Goal: Information Seeking & Learning: Check status

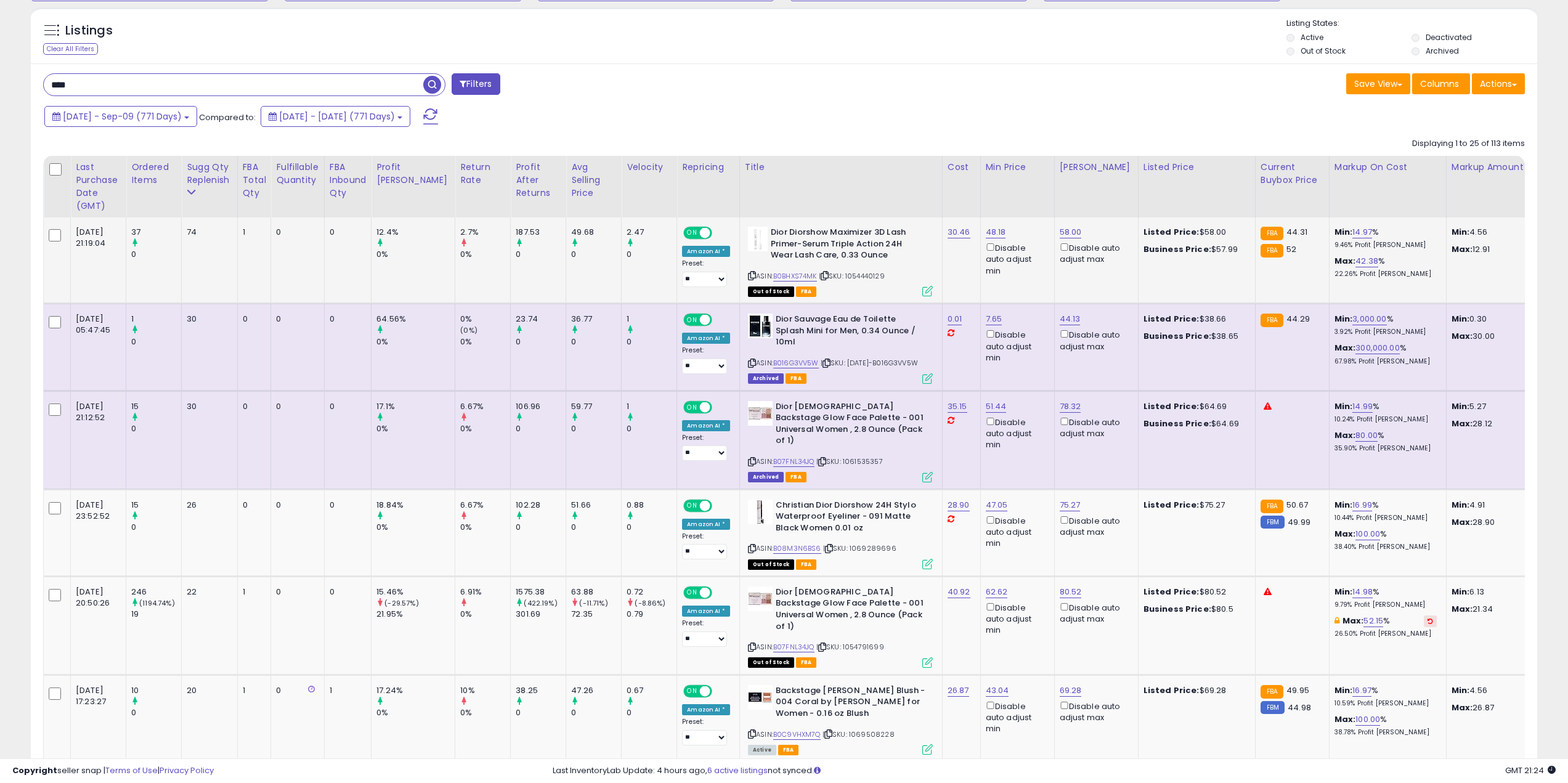
scroll to position [246, 0]
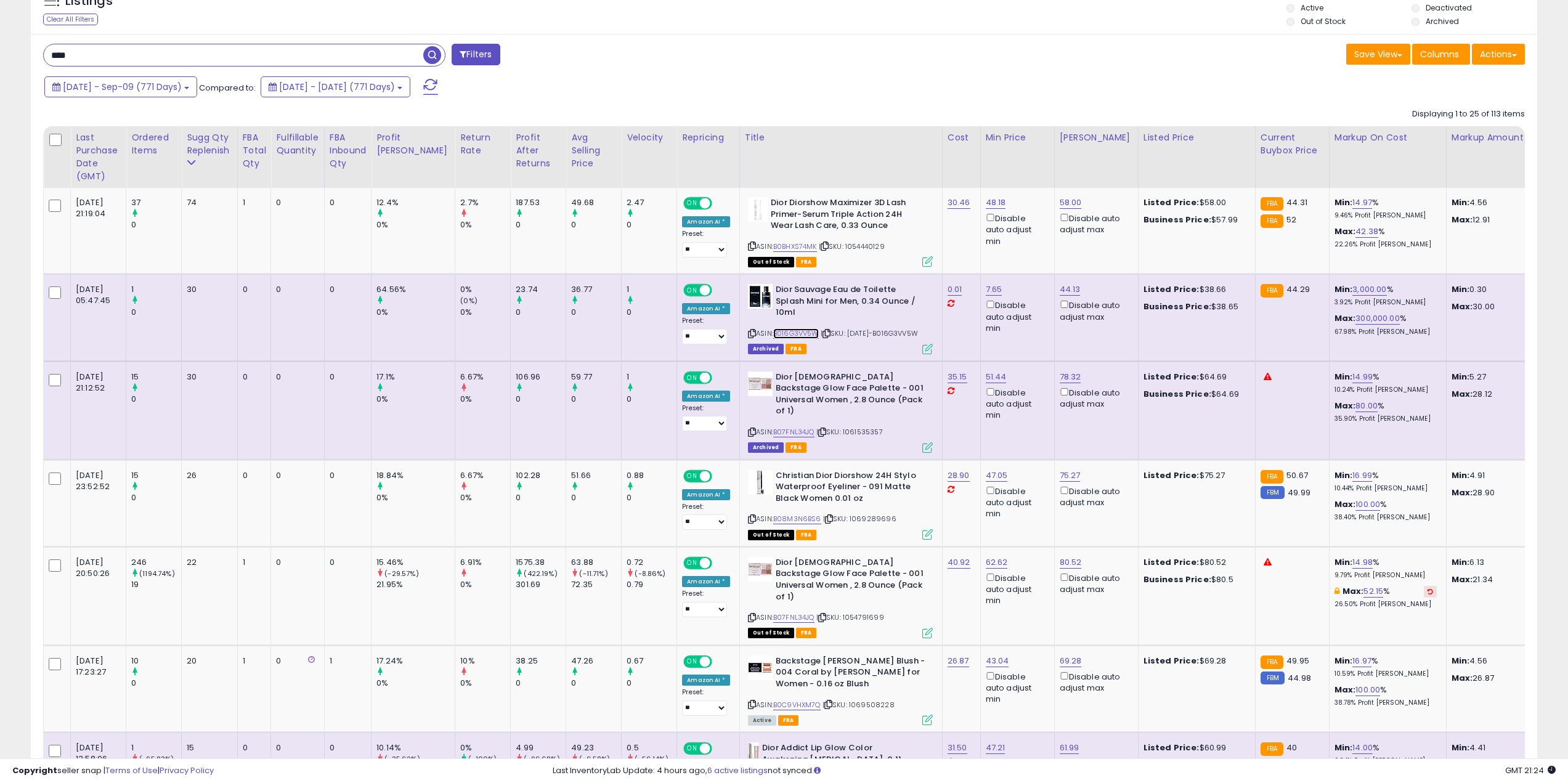
click at [773, 328] on link "B016G3VV5W" at bounding box center [796, 333] width 46 height 11
click at [775, 427] on link "B07FNL34JQ" at bounding box center [794, 432] width 41 height 11
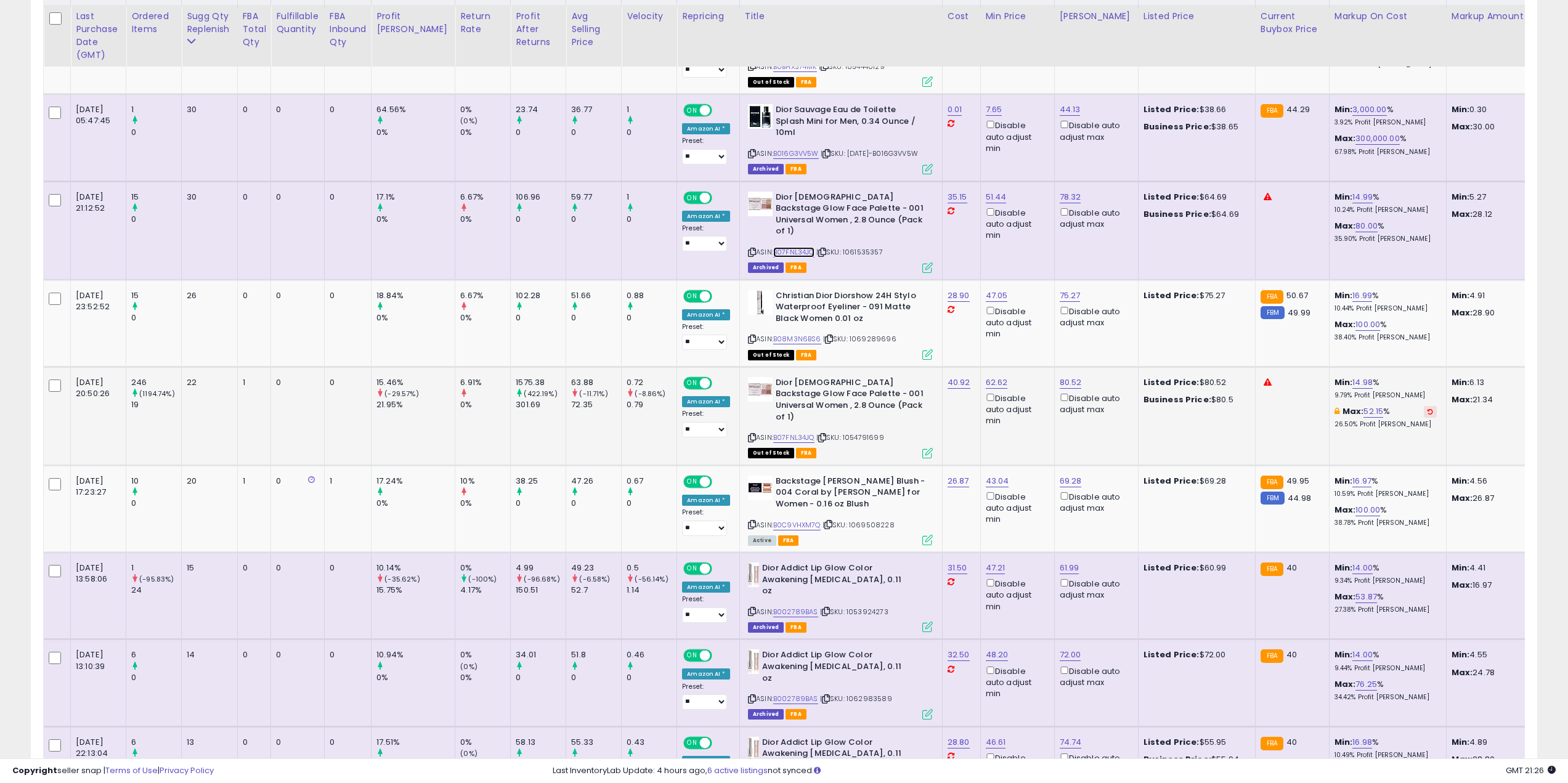
scroll to position [431, 0]
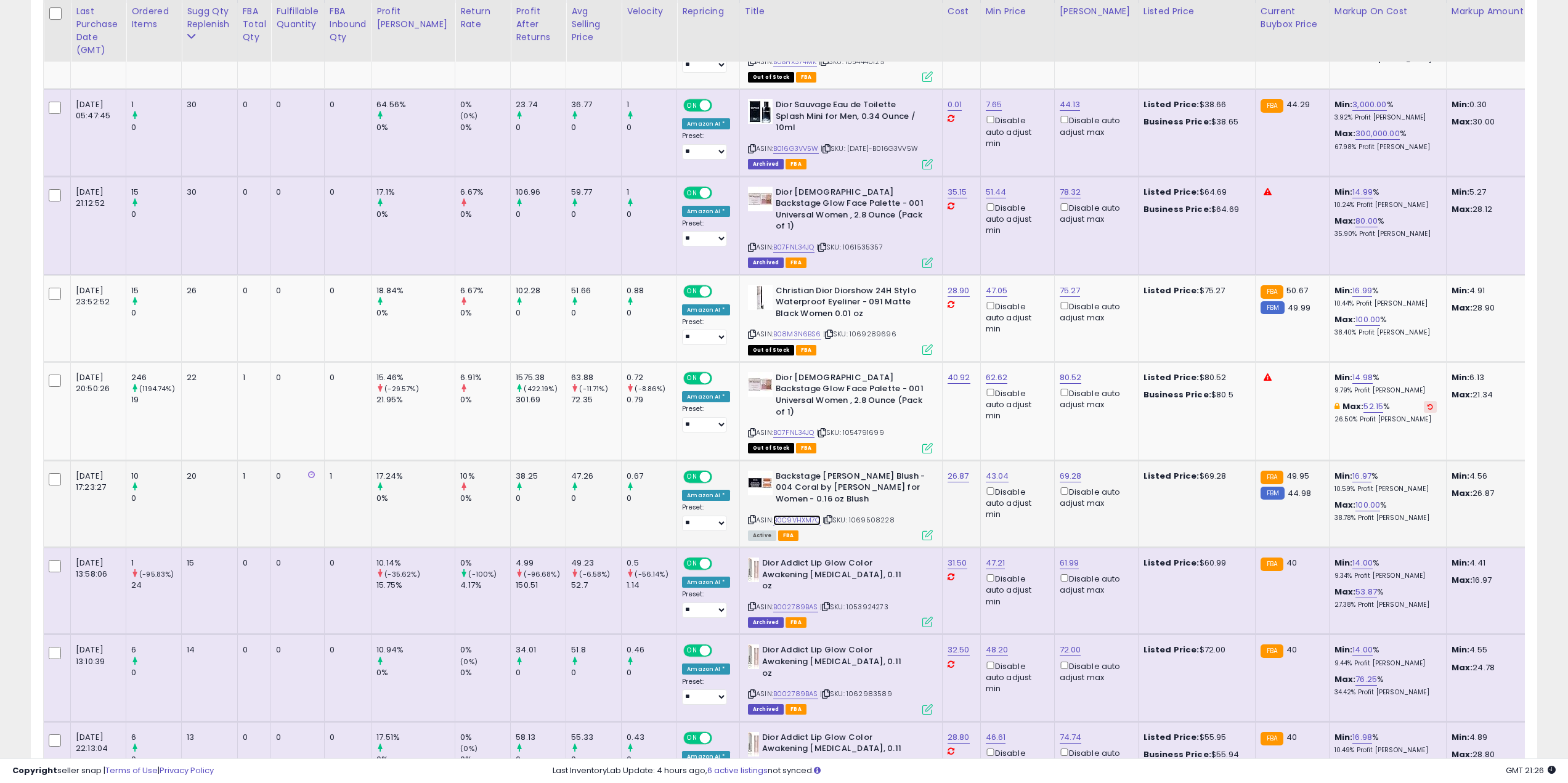
click at [776, 515] on link "B0C9VHXM7Q" at bounding box center [797, 520] width 48 height 11
click at [773, 329] on link "B08M3N6BS6" at bounding box center [797, 334] width 48 height 11
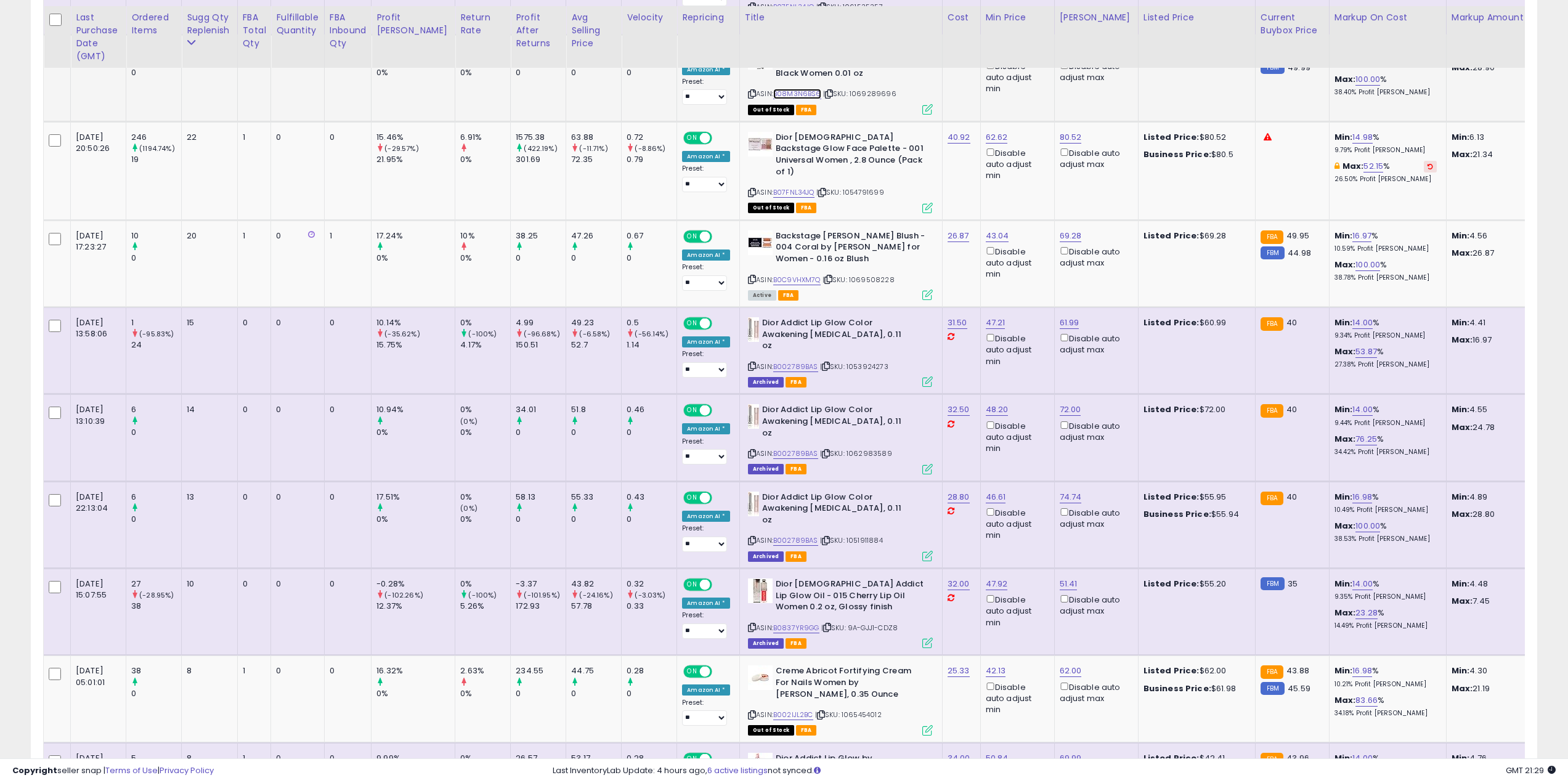
scroll to position [678, 0]
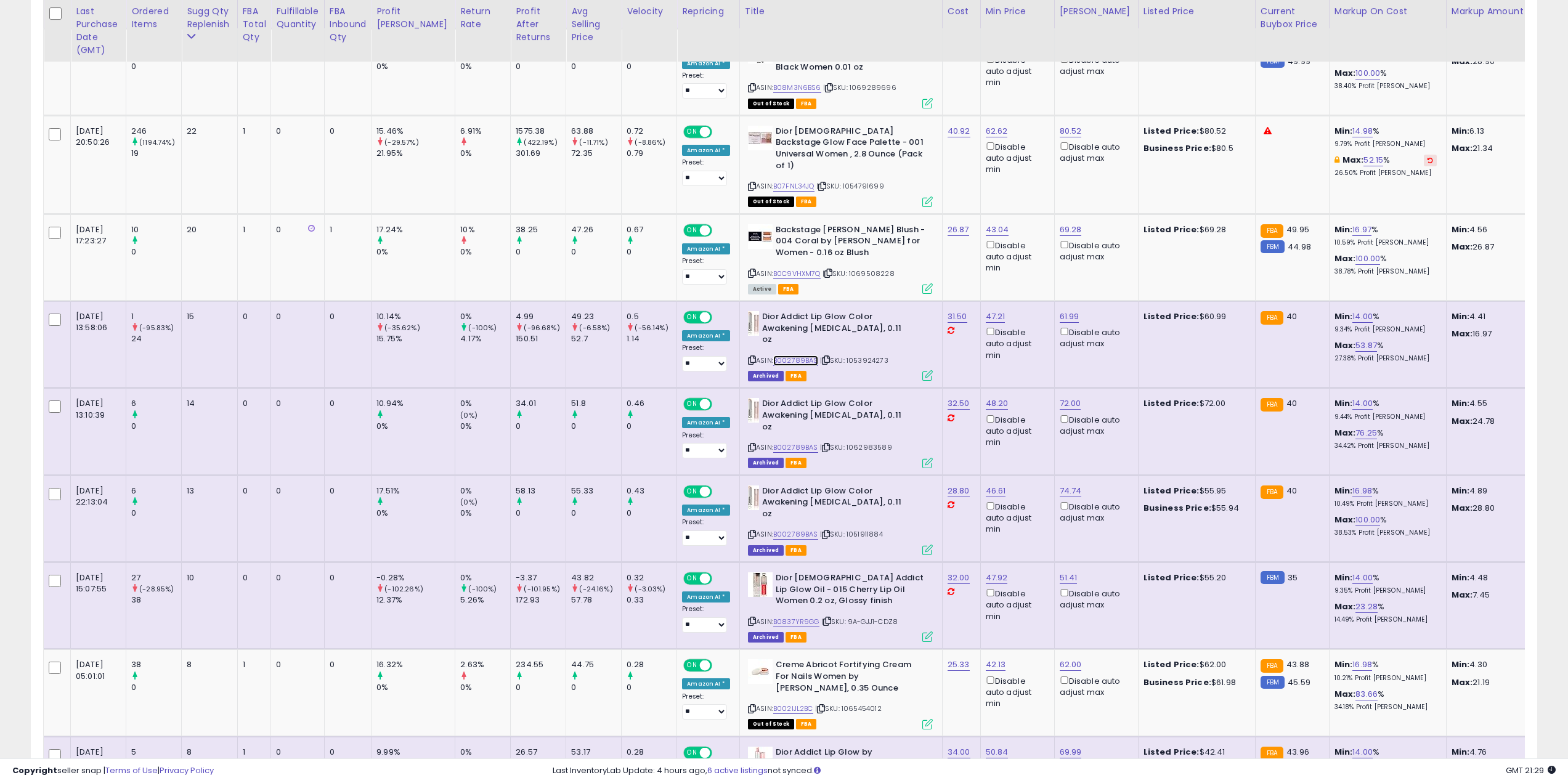
click at [779, 355] on link "B002789BAS" at bounding box center [796, 360] width 45 height 11
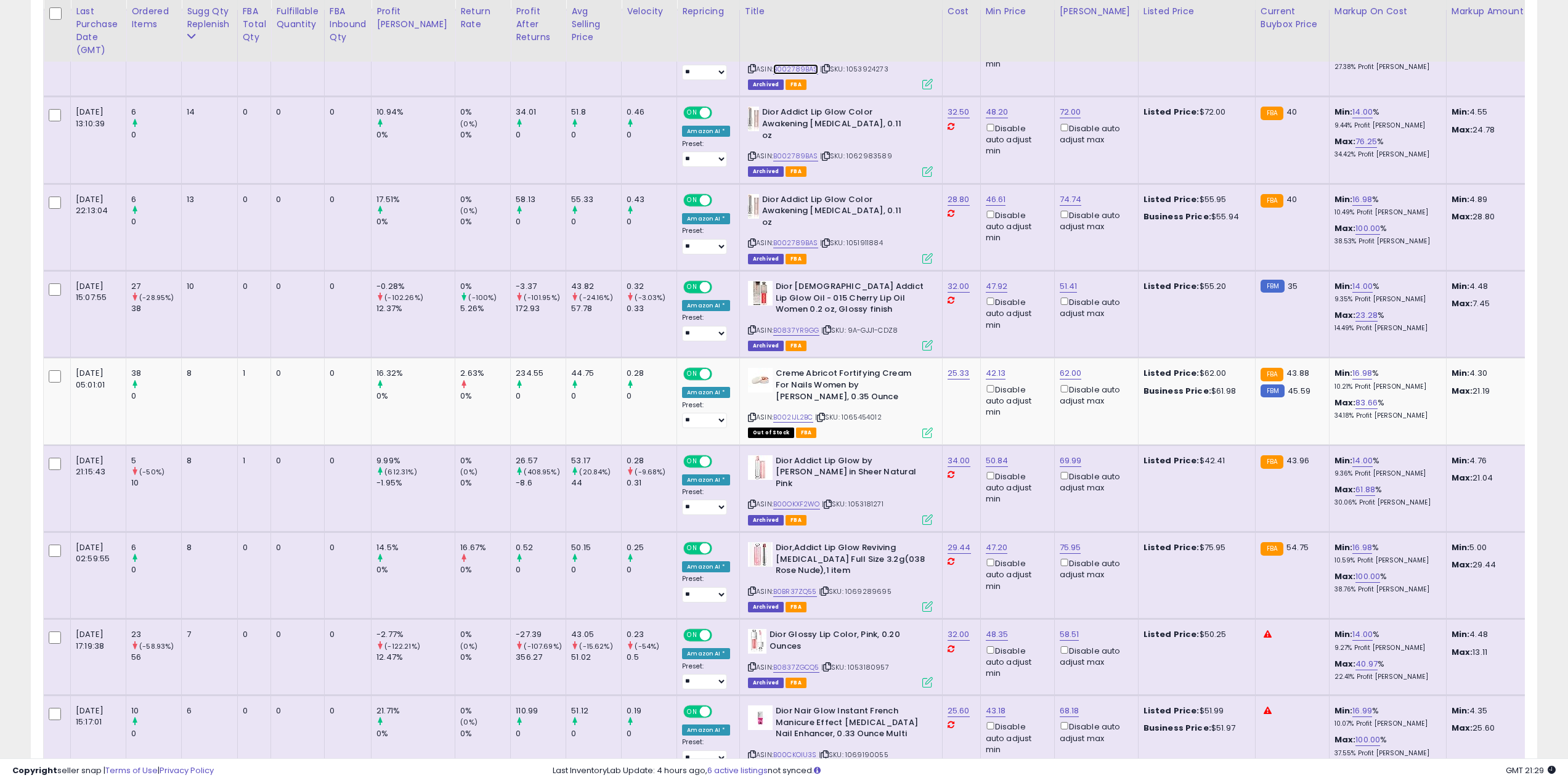
scroll to position [1047, 0]
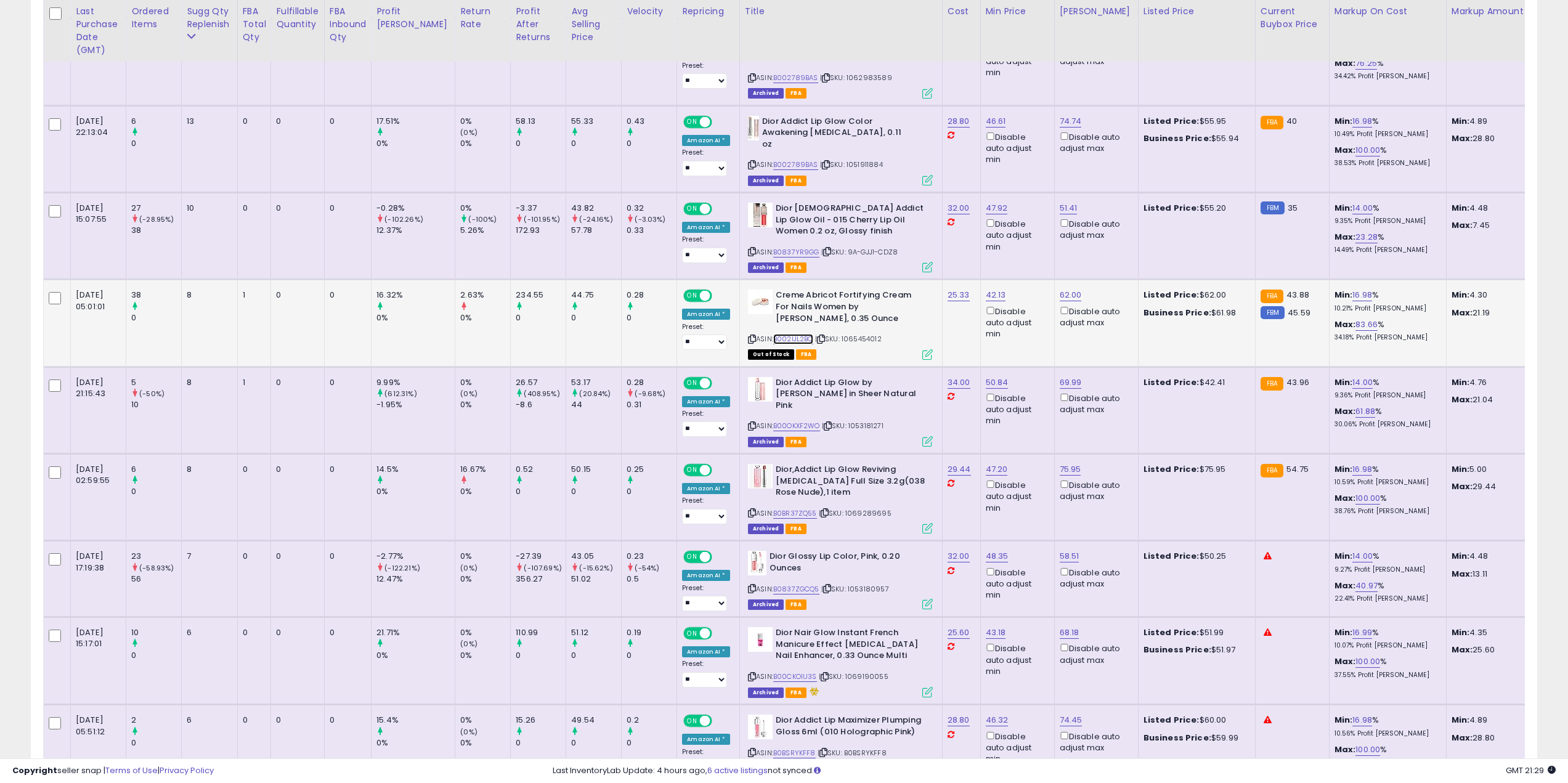
click at [777, 334] on link "B002IJL2BC" at bounding box center [793, 339] width 40 height 11
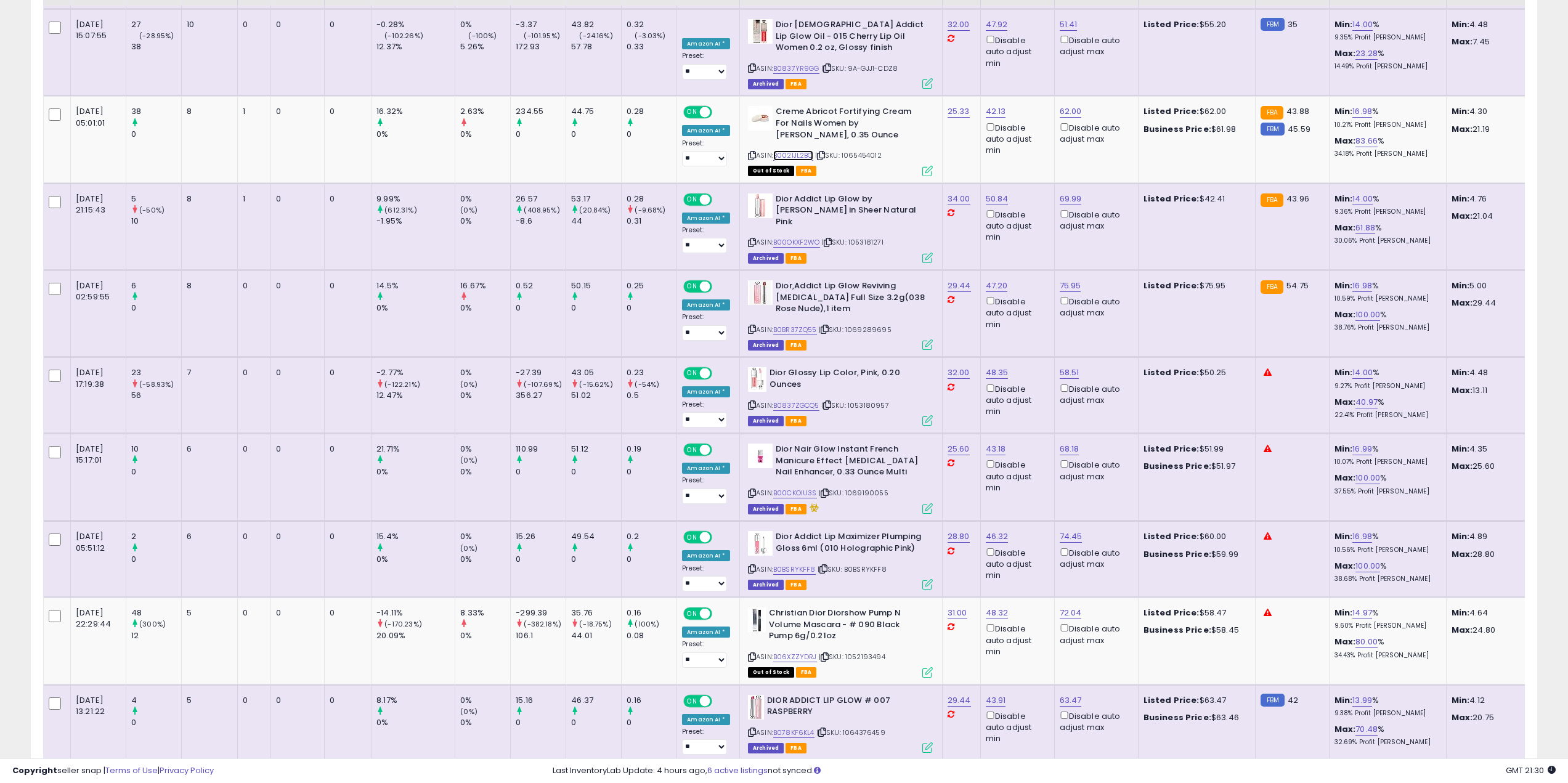
scroll to position [1231, 0]
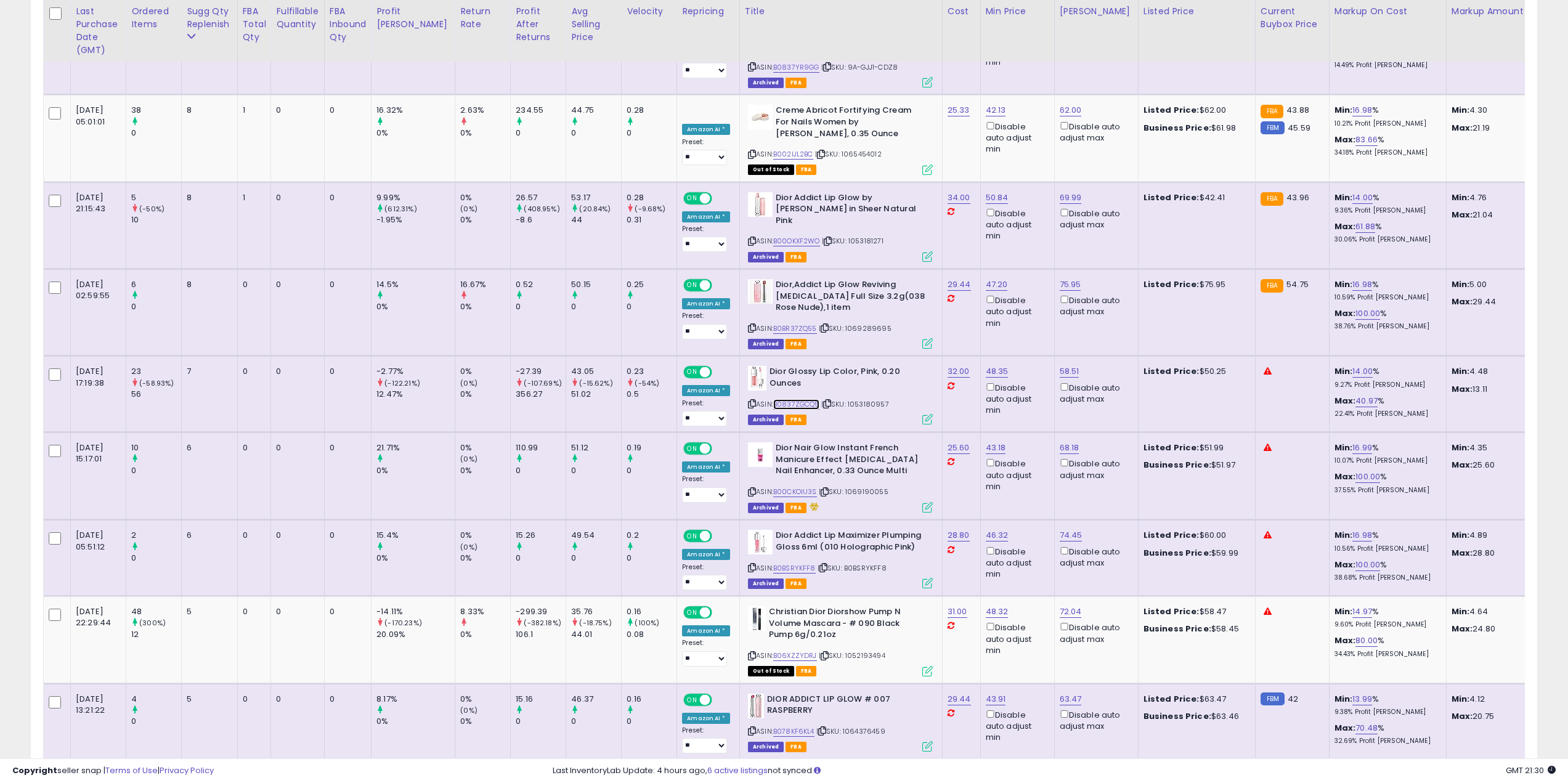
click at [773, 399] on link "B0837ZGCQ5" at bounding box center [797, 404] width 46 height 11
click at [773, 486] on link "B00CKOIU3S" at bounding box center [795, 492] width 44 height 11
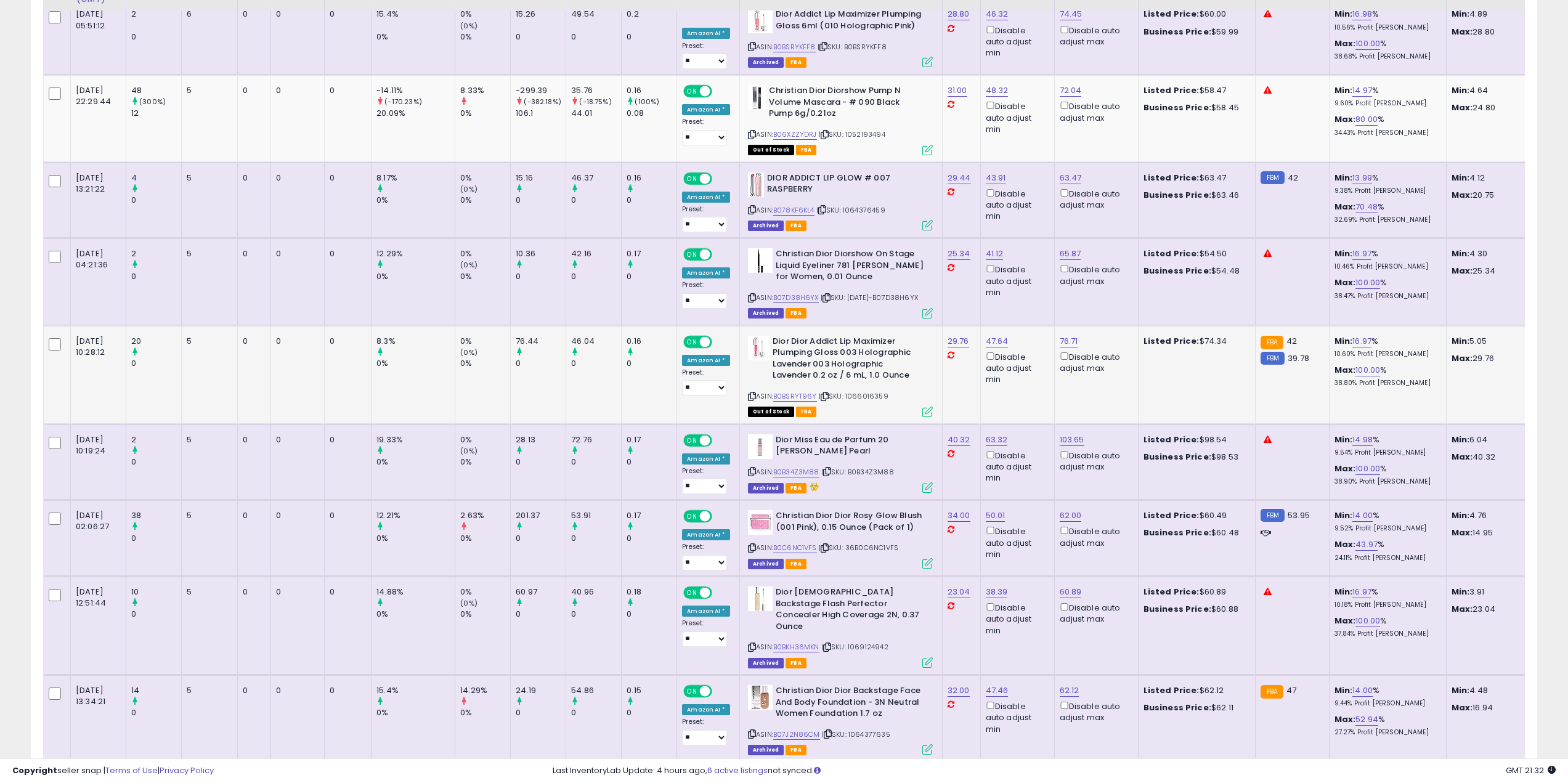
scroll to position [1865, 0]
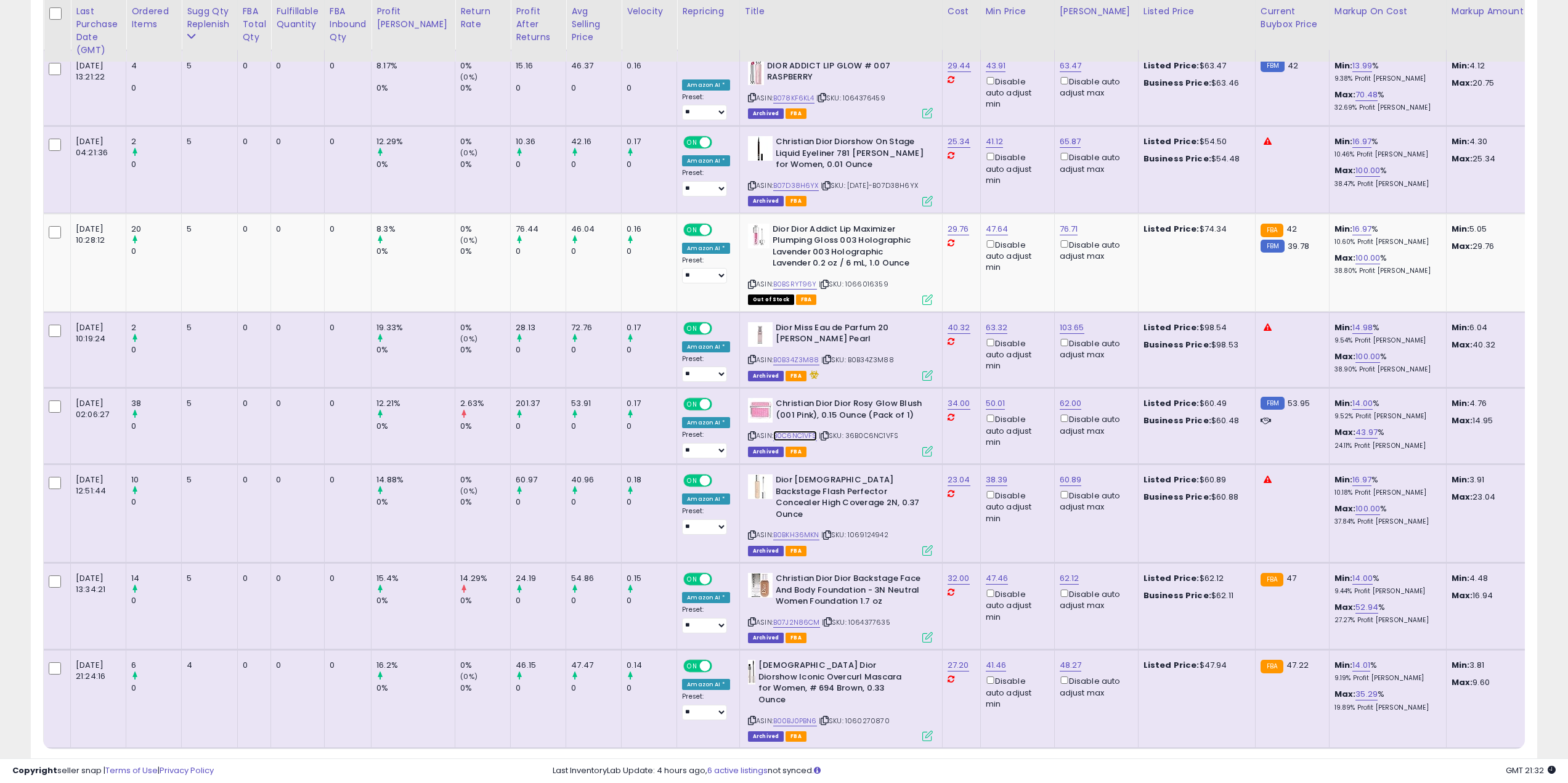
click at [773, 431] on link "B0C6NC1VFS" at bounding box center [795, 436] width 44 height 11
click at [775, 431] on link "B0C6NC1VFS" at bounding box center [795, 436] width 44 height 11
click at [773, 715] on link "B00BJ0PBN6" at bounding box center [795, 721] width 44 height 11
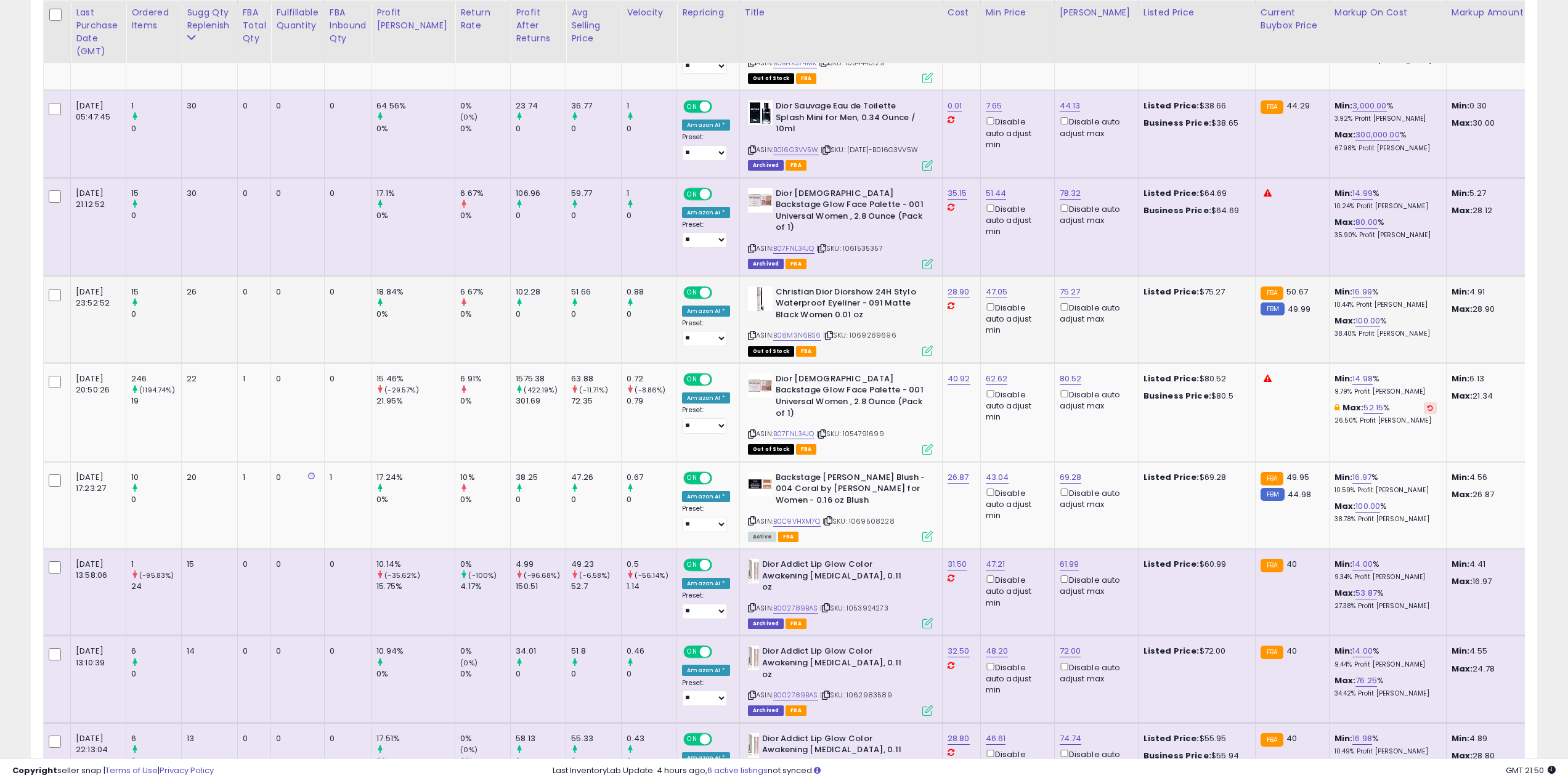
scroll to position [431, 0]
click at [777, 329] on link "B08M3N6BS6" at bounding box center [797, 334] width 48 height 11
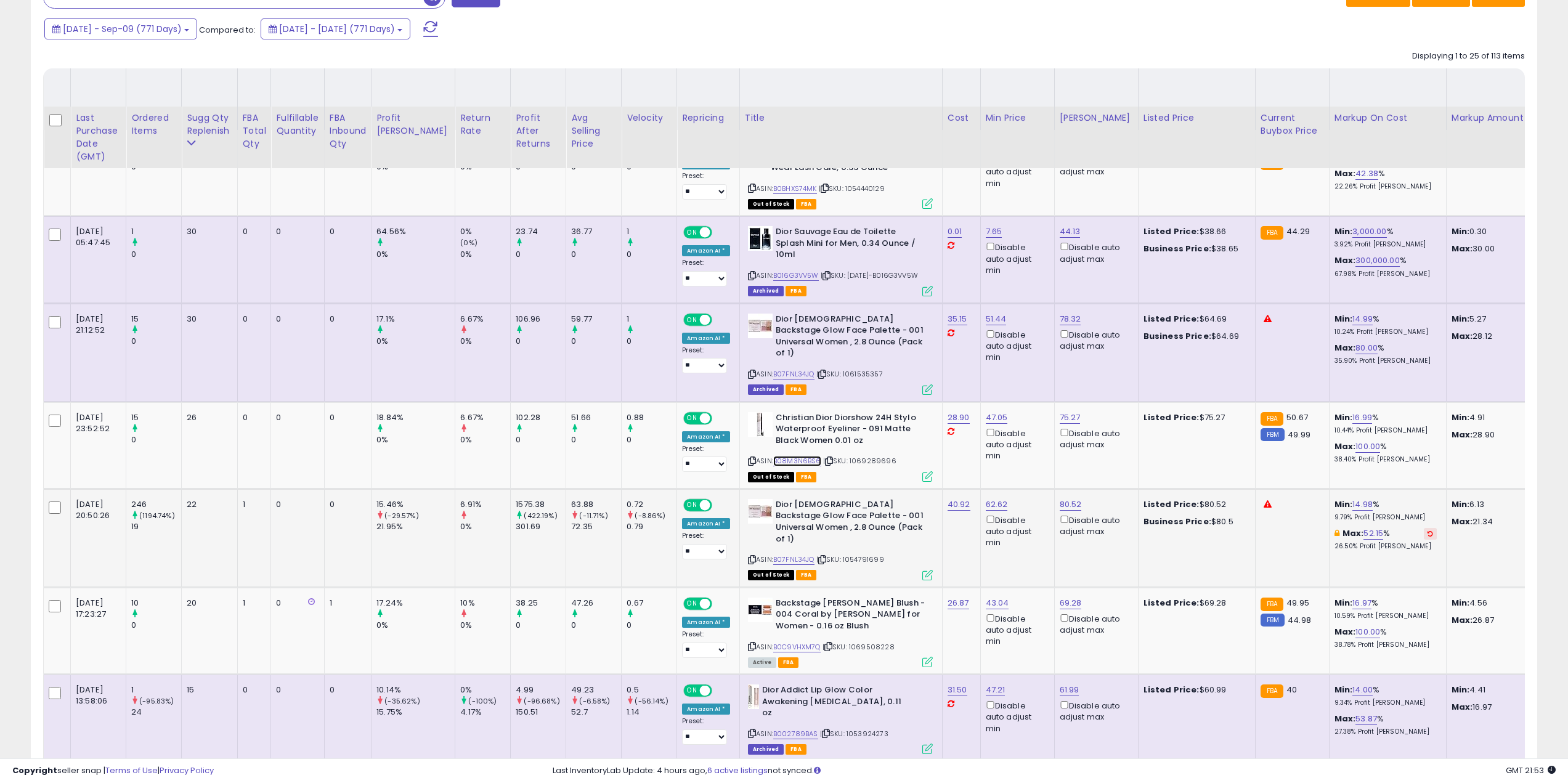
scroll to position [185, 0]
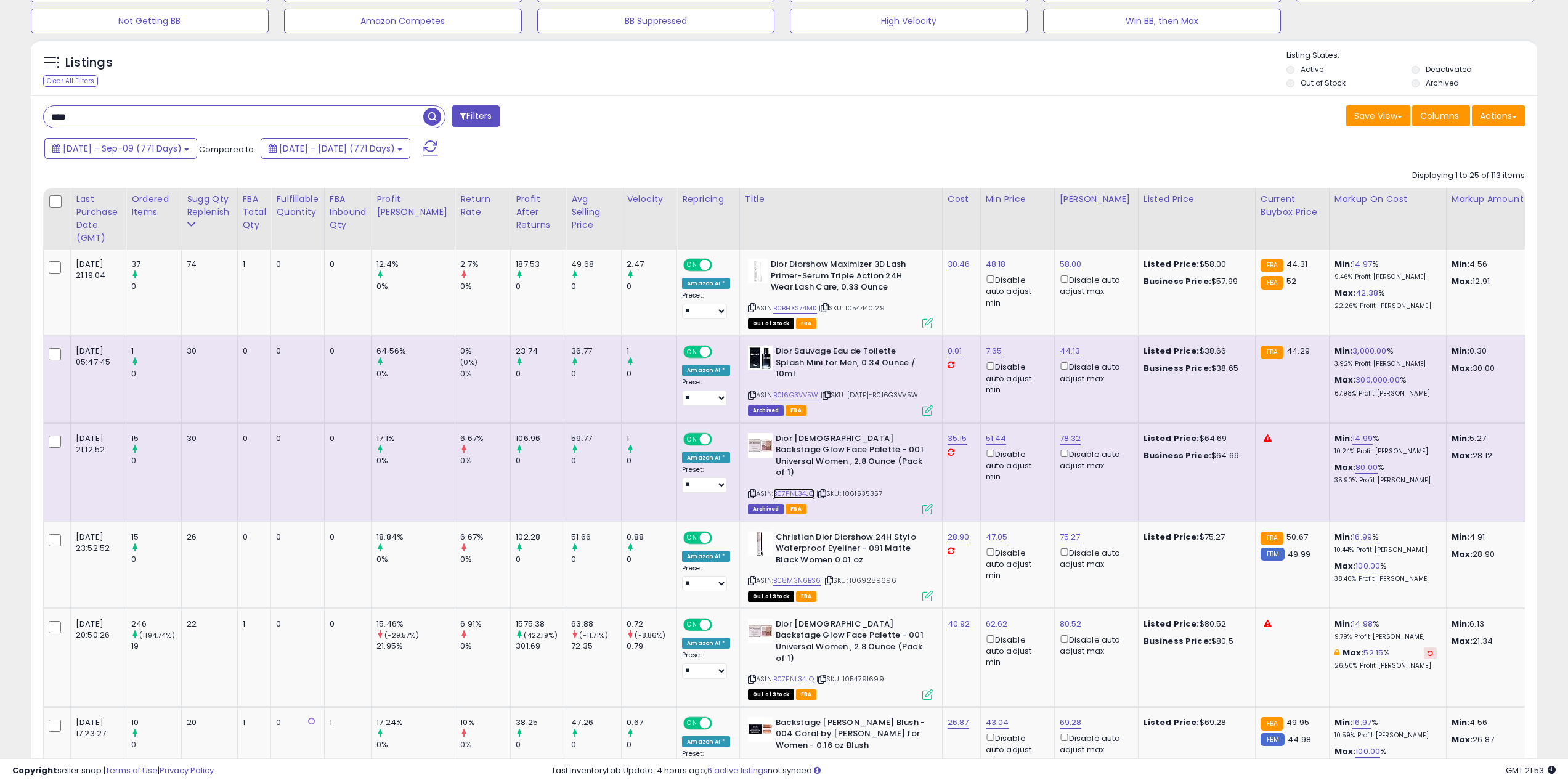
click at [779, 488] on link "B07FNL34JQ" at bounding box center [794, 494] width 41 height 11
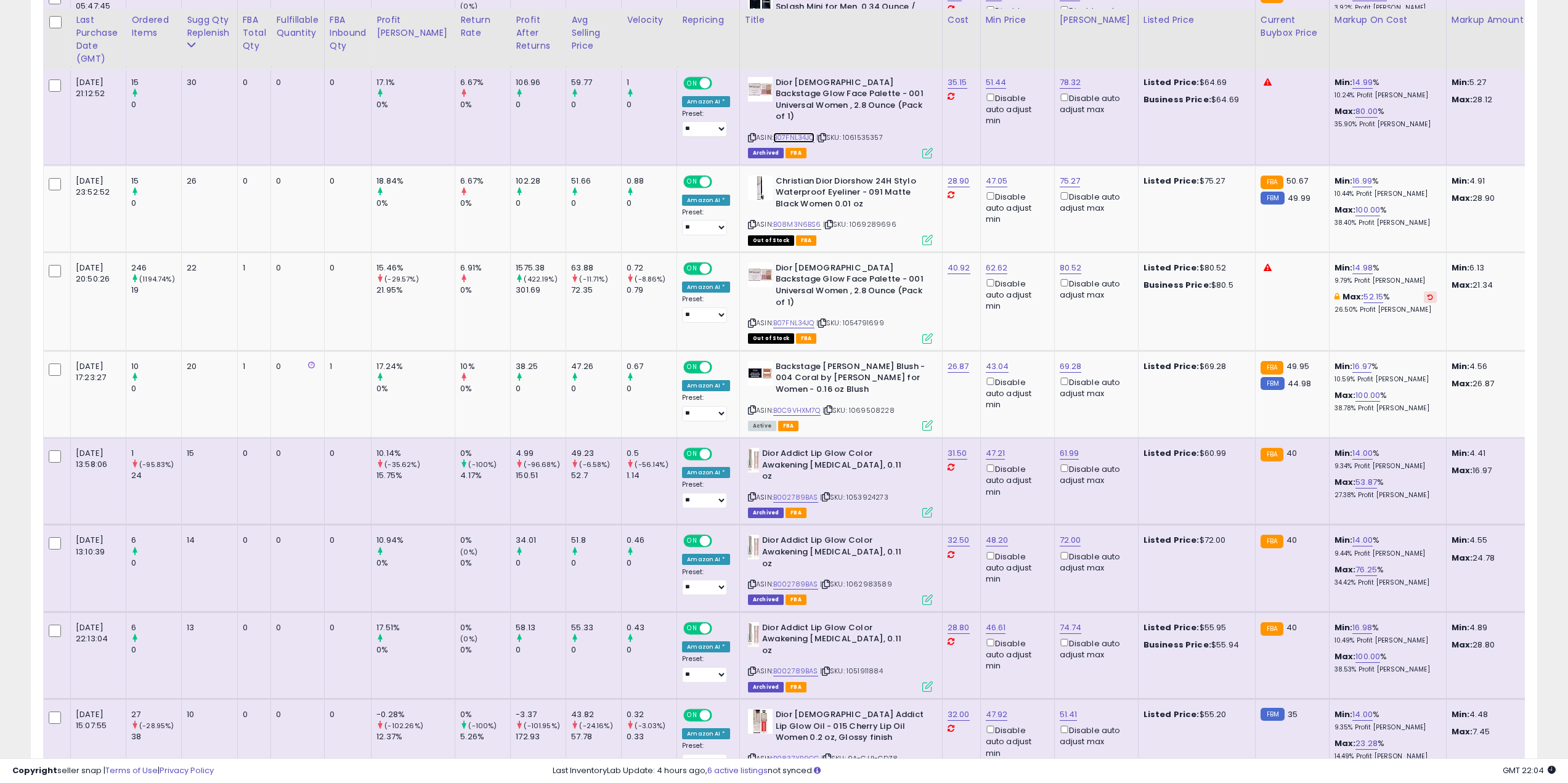
scroll to position [554, 0]
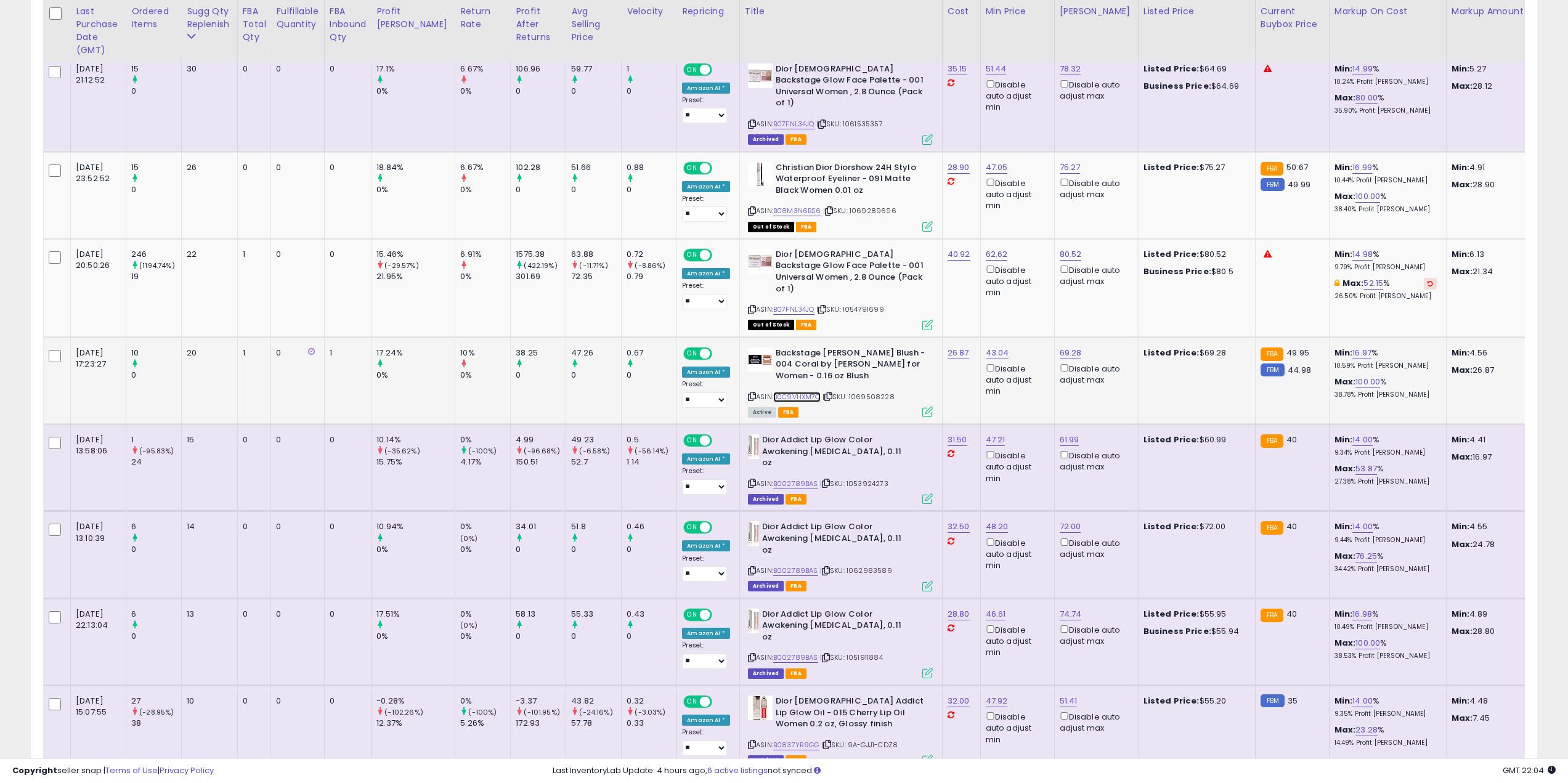
click at [773, 392] on link "B0C9VHXM7Q" at bounding box center [797, 397] width 48 height 11
